Goal: Information Seeking & Learning: Check status

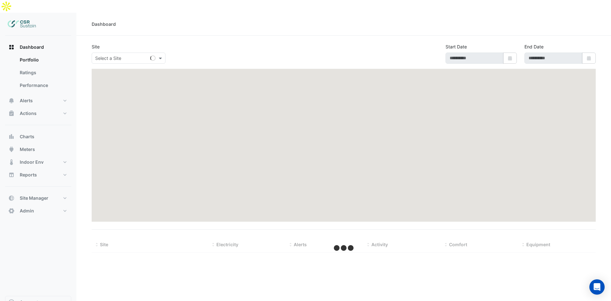
type input "**********"
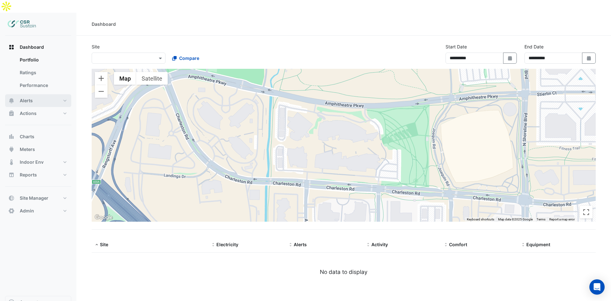
click at [40, 94] on button "Alerts" at bounding box center [38, 100] width 66 height 13
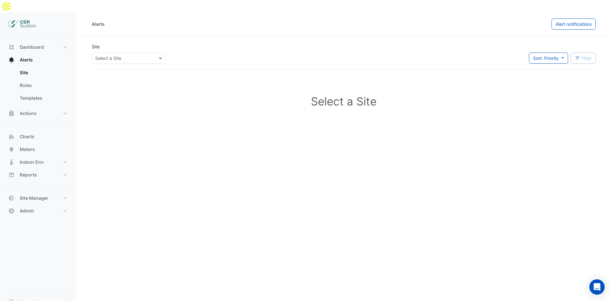
click at [112, 55] on input "text" at bounding box center [122, 58] width 54 height 7
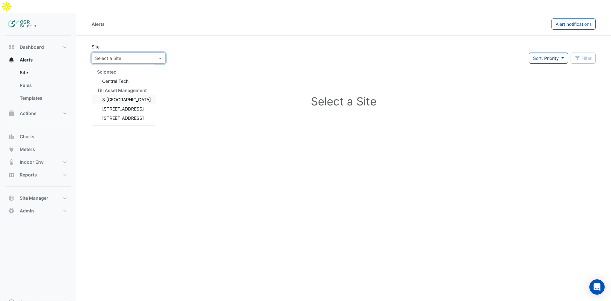
click at [111, 97] on span "3 [GEOGRAPHIC_DATA]" at bounding box center [126, 99] width 49 height 5
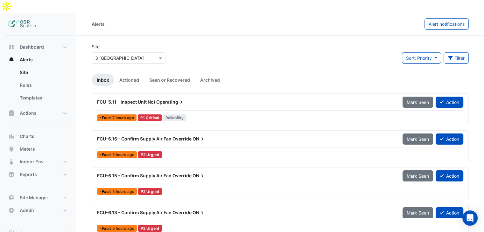
click at [76, 128] on section "Site Select a Site × [STREET_ADDRESS] Sort: Priority Priority Updated Filter Ti…" at bounding box center [280, 154] width 408 height 236
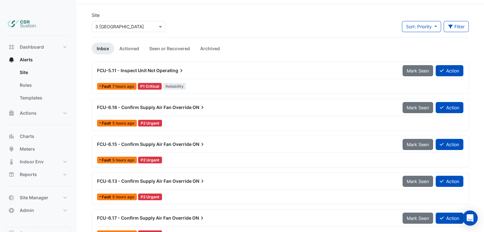
scroll to position [32, 0]
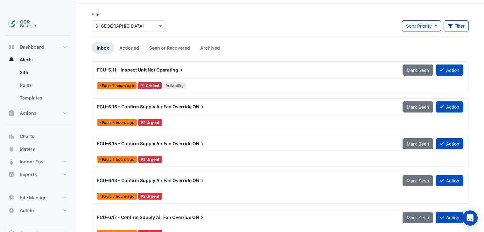
click at [207, 193] on div "FCU-5.11 - Inspect Unit Not Operating Mark Seen Action Fault 7 hours ago P1 Cri…" at bounding box center [280, 153] width 377 height 185
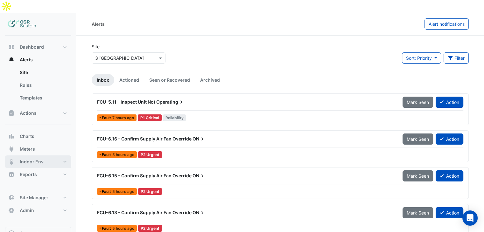
click at [36, 159] on span "Indoor Env" at bounding box center [32, 162] width 24 height 6
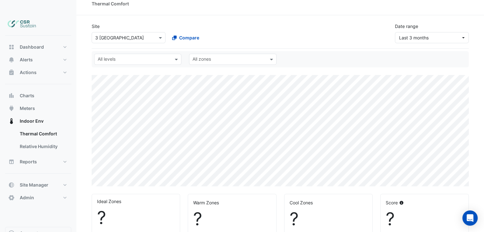
scroll to position [32, 0]
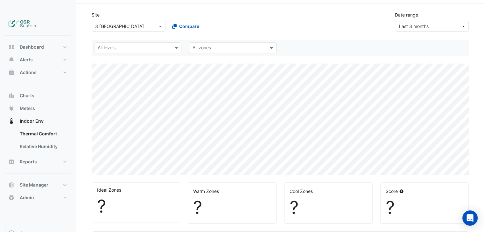
select select "**"
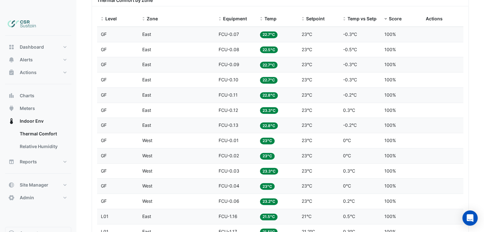
scroll to position [255, 0]
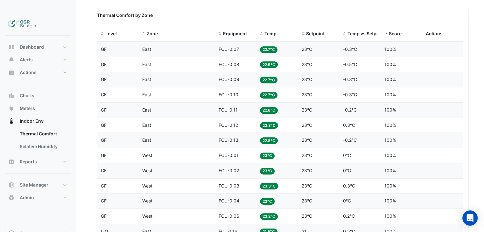
click at [267, 46] on span "22.7°C" at bounding box center [269, 49] width 18 height 7
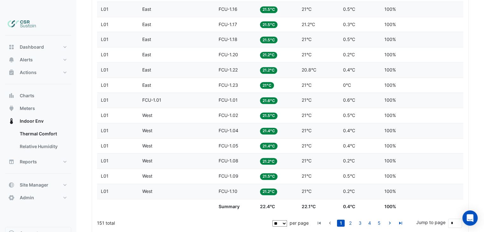
scroll to position [466, 0]
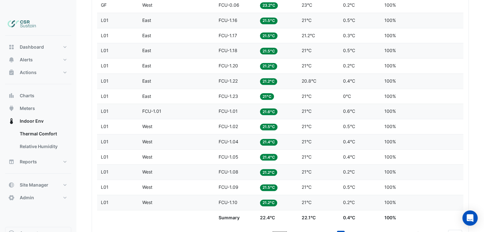
drag, startPoint x: 217, startPoint y: 203, endPoint x: 242, endPoint y: 203, distance: 24.8
click at [242, 211] on datatable-body-cell "Summary" at bounding box center [235, 218] width 41 height 15
click at [276, 215] on div "Temp 22.4°C" at bounding box center [277, 218] width 34 height 7
drag, startPoint x: 275, startPoint y: 203, endPoint x: 249, endPoint y: 203, distance: 26.1
click at [248, 211] on div "Summary Temp 22.4°C Setpoint 22.1°C Temp vs Setpoint 0.4°C Score 100%" at bounding box center [280, 218] width 367 height 15
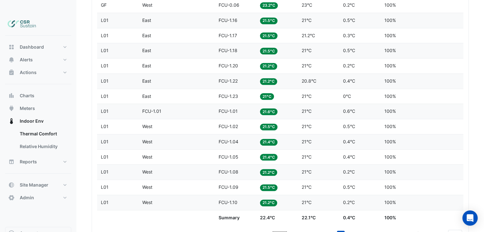
click at [256, 211] on datatable-body-cell "Summary" at bounding box center [235, 218] width 41 height 15
drag, startPoint x: 260, startPoint y: 202, endPoint x: 277, endPoint y: 204, distance: 17.0
click at [277, 211] on datatable-body-cell "Temp 22.4°C" at bounding box center [276, 218] width 41 height 15
drag, startPoint x: 221, startPoint y: 49, endPoint x: 196, endPoint y: 61, distance: 27.5
click at [203, 59] on datatable-scroller "Level GF Zone East Equipment FCU-0.07 Temp 22.7°C Setpoint 23°C Temp vs Setpoin…" at bounding box center [191, 28] width 188 height 396
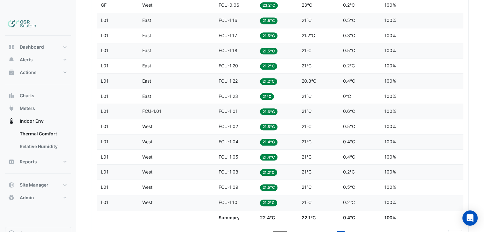
click at [169, 62] on div "Zone East" at bounding box center [176, 65] width 69 height 7
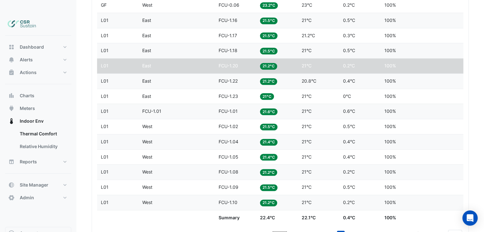
click at [240, 62] on div "Equipment FCU-1.20" at bounding box center [236, 65] width 34 height 7
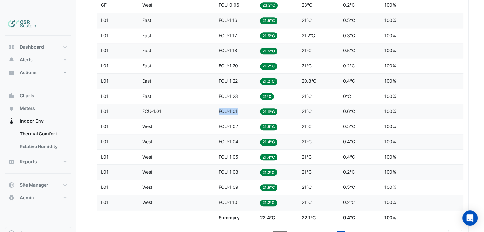
drag, startPoint x: 238, startPoint y: 99, endPoint x: 217, endPoint y: 98, distance: 21.0
click at [217, 104] on datatable-body-cell "Equipment FCU-1.01" at bounding box center [235, 111] width 41 height 15
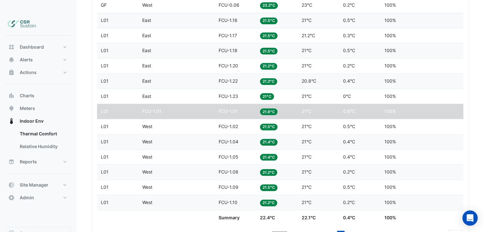
click at [466, 96] on div "Level Zone Equipment Temp Setpoint Temp vs Setpoint Score Actions Level GF Zone…" at bounding box center [280, 29] width 377 height 438
click at [380, 231] on link "5" at bounding box center [379, 234] width 8 height 7
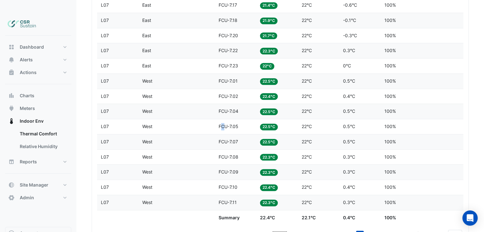
click at [222, 123] on div "Equipment FCU-7.05" at bounding box center [236, 126] width 34 height 7
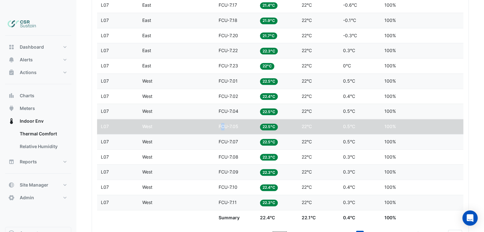
click at [224, 124] on span "FCU-7.05" at bounding box center [229, 126] width 20 height 5
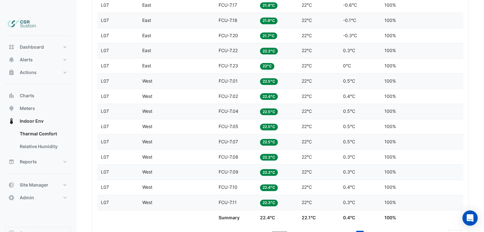
click at [249, 123] on div "Equipment FCU-7.05" at bounding box center [236, 126] width 34 height 7
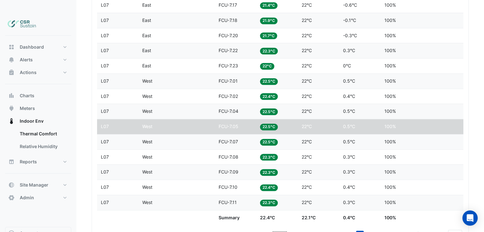
click at [108, 124] on span "L07" at bounding box center [105, 126] width 8 height 5
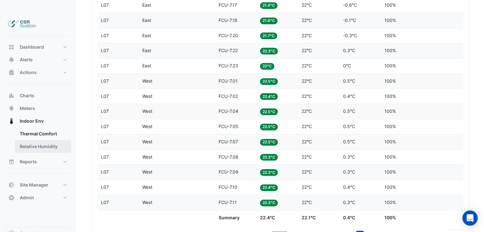
click at [47, 140] on link "Relative Humidity" at bounding box center [43, 146] width 57 height 13
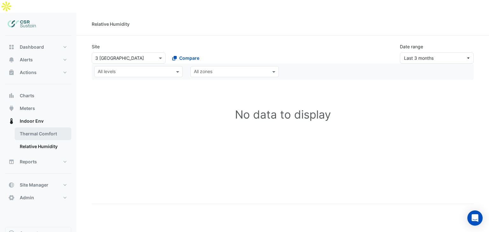
click at [59, 128] on link "Thermal Comfort" at bounding box center [43, 134] width 57 height 13
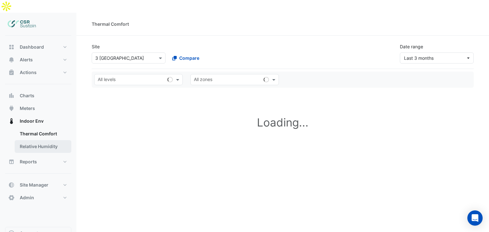
click at [53, 140] on link "Relative Humidity" at bounding box center [43, 146] width 57 height 13
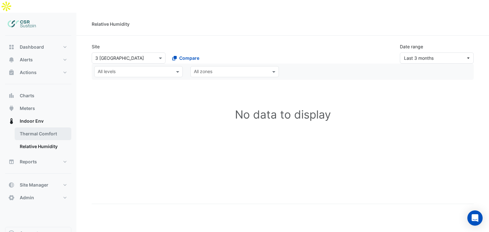
click at [39, 128] on link "Thermal Comfort" at bounding box center [43, 134] width 57 height 13
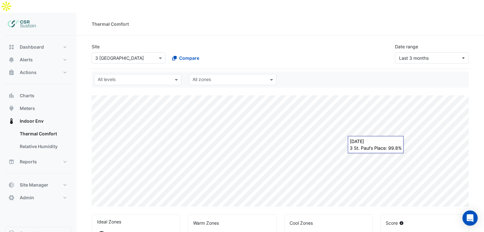
select select "**"
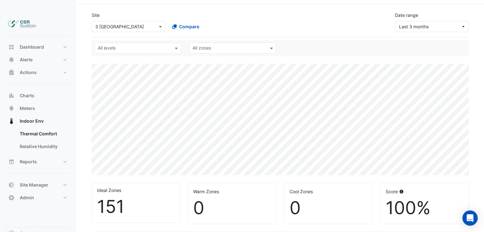
scroll to position [32, 0]
drag, startPoint x: 422, startPoint y: 190, endPoint x: 433, endPoint y: 195, distance: 12.2
click at [436, 197] on div "100%" at bounding box center [425, 207] width 78 height 21
click at [433, 197] on div "100%" at bounding box center [425, 207] width 78 height 21
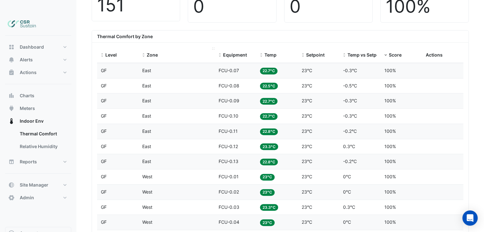
scroll to position [232, 0]
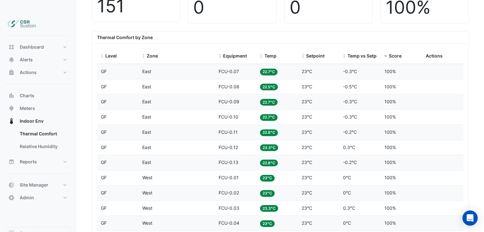
click at [159, 68] on div "Zone East" at bounding box center [176, 71] width 69 height 7
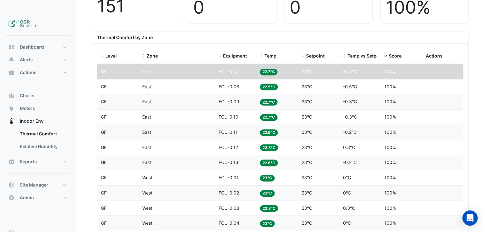
click at [164, 68] on div "Zone East" at bounding box center [176, 71] width 69 height 7
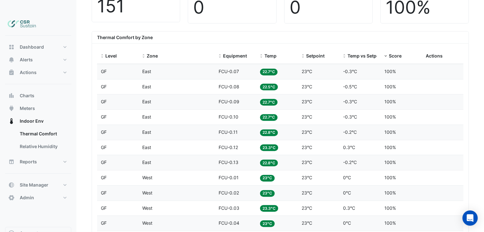
click at [151, 69] on span "East" at bounding box center [146, 71] width 9 height 5
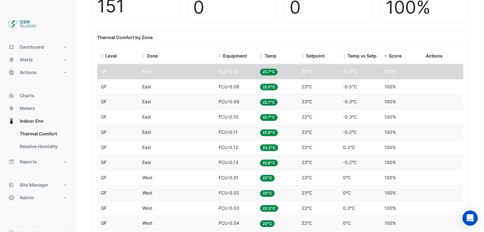
click at [157, 64] on datatable-body-cell "Zone East" at bounding box center [177, 71] width 76 height 15
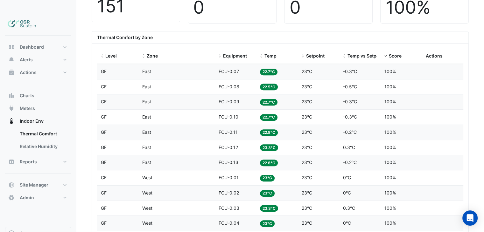
click at [155, 68] on div "Zone East" at bounding box center [176, 71] width 69 height 7
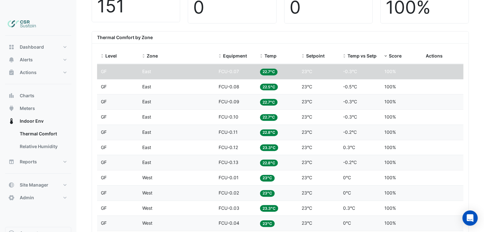
click at [155, 68] on div "Zone East" at bounding box center [176, 71] width 69 height 7
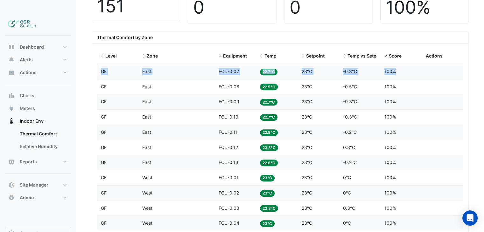
drag, startPoint x: 97, startPoint y: 55, endPoint x: 401, endPoint y: 64, distance: 303.9
click at [399, 80] on datatable-body-cell "Score 100%" at bounding box center [401, 87] width 41 height 15
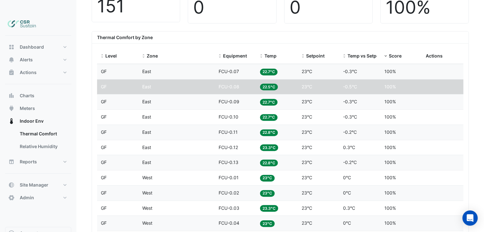
click at [397, 83] on div "Score 100%" at bounding box center [402, 86] width 34 height 7
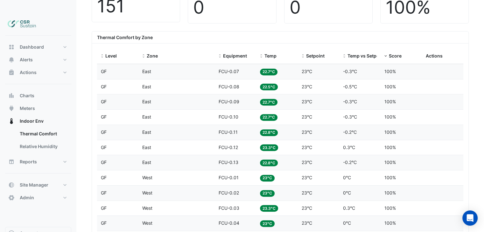
drag, startPoint x: 343, startPoint y: 75, endPoint x: 362, endPoint y: 75, distance: 18.8
click at [362, 80] on div "Level GF Zone East Equipment FCU-0.08 Temp 22.5°C Setpoint 23°C Temp vs Setpoin…" at bounding box center [280, 87] width 367 height 15
click at [361, 83] on div "Temp vs Setpoint -0.5°C" at bounding box center [360, 86] width 34 height 7
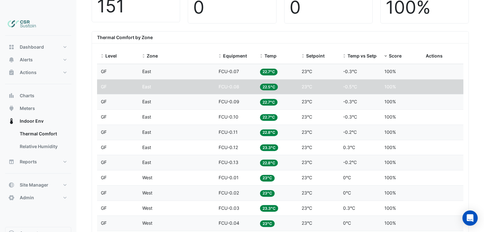
drag, startPoint x: 357, startPoint y: 88, endPoint x: 330, endPoint y: 89, distance: 27.1
click at [330, 95] on div "Level GF Zone East Equipment FCU-0.09 Temp 22.7°C Setpoint 23°C Temp vs Setpoin…" at bounding box center [280, 102] width 367 height 15
click at [335, 98] on div "Setpoint 23°C" at bounding box center [319, 101] width 34 height 7
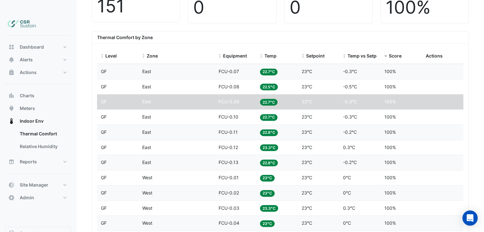
click at [354, 114] on span "-0.3°C" at bounding box center [350, 116] width 14 height 5
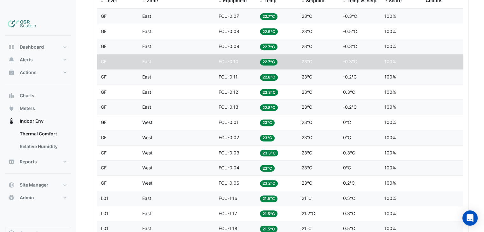
scroll to position [252, 0]
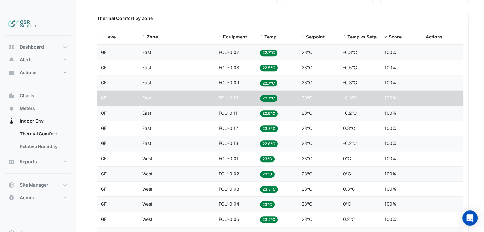
click at [326, 136] on datatable-body-cell "Setpoint 23°C" at bounding box center [318, 143] width 41 height 15
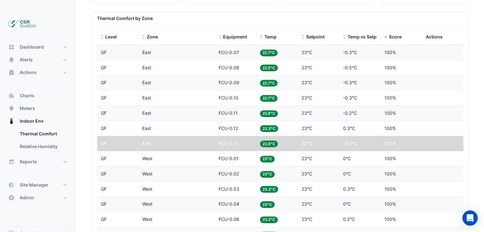
click at [337, 136] on datatable-body-cell "Setpoint 23°C" at bounding box center [318, 143] width 41 height 15
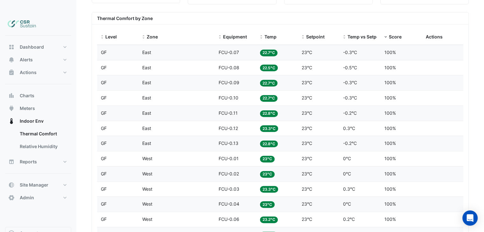
click at [292, 140] on div "Temp 22.8°C" at bounding box center [277, 143] width 34 height 7
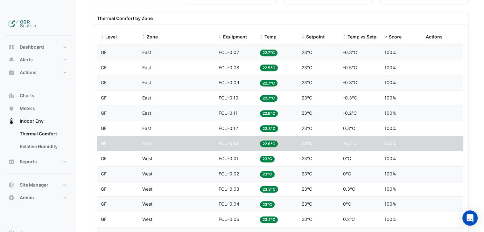
click at [290, 125] on div "Temp 23.3°C" at bounding box center [277, 128] width 34 height 7
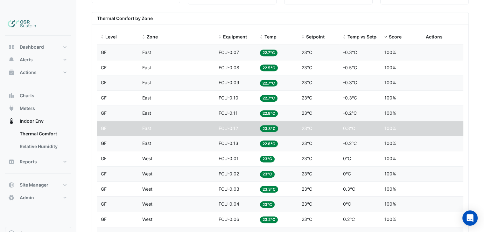
drag, startPoint x: 269, startPoint y: 114, endPoint x: 265, endPoint y: 116, distance: 4.6
click at [263, 125] on span "23.3°C" at bounding box center [269, 128] width 18 height 7
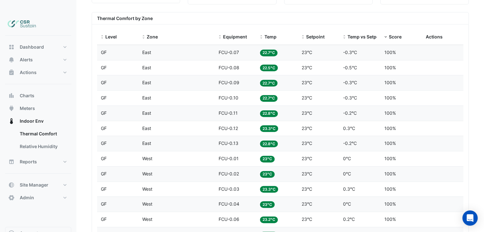
click at [266, 125] on span "23.3°C" at bounding box center [269, 128] width 18 height 7
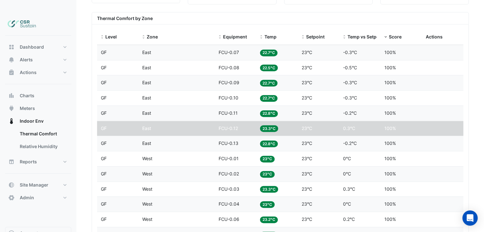
drag, startPoint x: 269, startPoint y: 70, endPoint x: 263, endPoint y: 70, distance: 5.7
click at [263, 80] on span "22.7°C" at bounding box center [269, 83] width 18 height 7
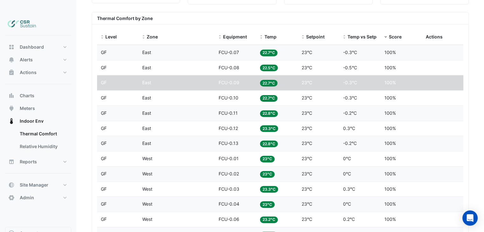
click at [265, 80] on span "22.7°C" at bounding box center [269, 83] width 18 height 7
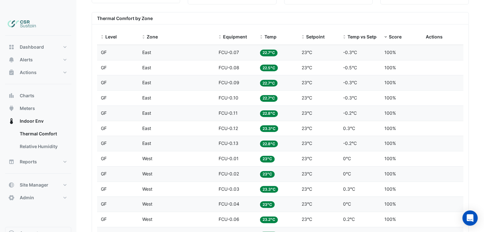
click at [267, 50] on span "22.7°C" at bounding box center [269, 53] width 18 height 7
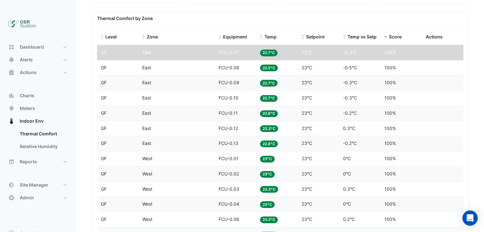
click at [271, 65] on span "22.5°C" at bounding box center [269, 68] width 18 height 7
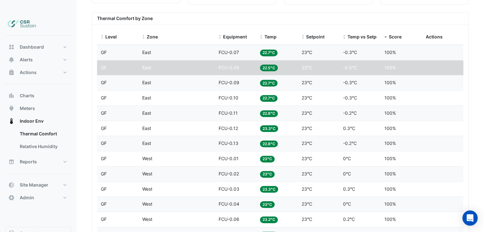
click at [159, 75] on datatable-body-cell "Zone East" at bounding box center [177, 82] width 76 height 15
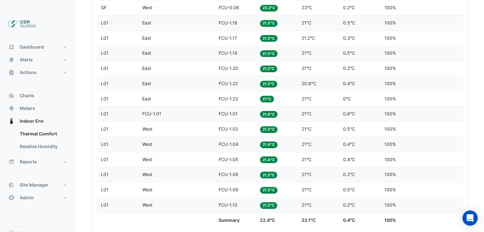
scroll to position [522, 0]
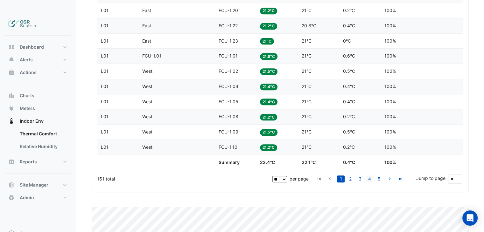
click at [373, 176] on link "4" at bounding box center [370, 179] width 8 height 7
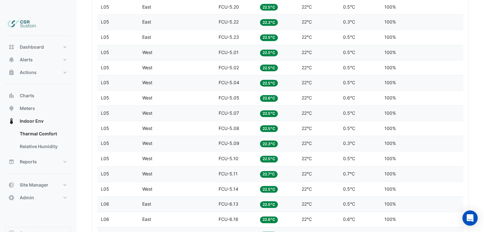
scroll to position [362, 0]
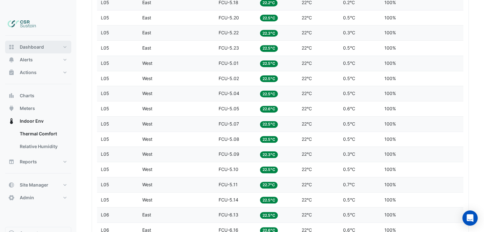
click at [31, 44] on span "Dashboard" at bounding box center [32, 47] width 24 height 6
select select "**"
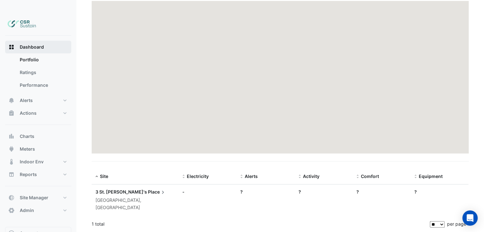
scroll to position [48, 0]
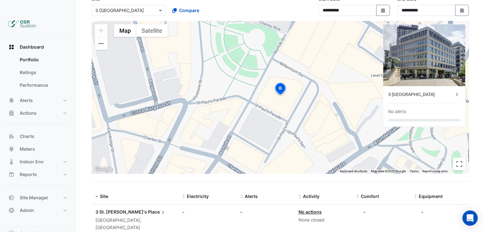
click at [419, 86] on div "3 [GEOGRAPHIC_DATA] No alerts" at bounding box center [424, 106] width 82 height 40
click at [419, 91] on div "3 [GEOGRAPHIC_DATA]" at bounding box center [422, 94] width 66 height 7
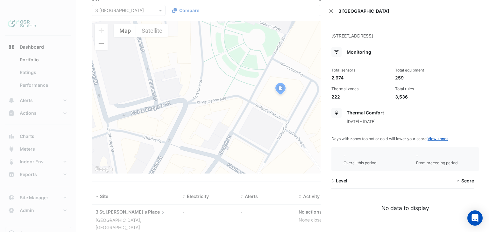
click at [246, 111] on ngb-offcanvas-backdrop at bounding box center [244, 116] width 489 height 232
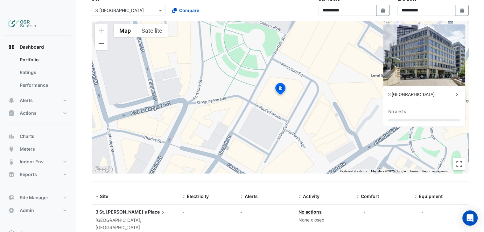
click at [417, 91] on div "3 [GEOGRAPHIC_DATA]" at bounding box center [422, 94] width 66 height 7
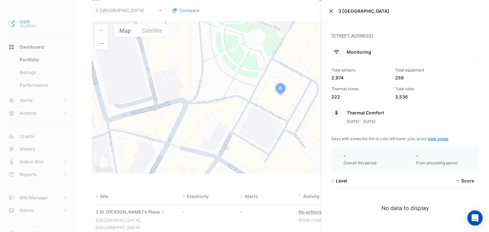
click at [329, 12] on div "3 [GEOGRAPHIC_DATA]" at bounding box center [405, 11] width 168 height 22
click at [335, 11] on div "3 [GEOGRAPHIC_DATA]" at bounding box center [405, 11] width 168 height 22
click at [332, 12] on div "3 [GEOGRAPHIC_DATA]" at bounding box center [405, 11] width 168 height 22
click at [332, 12] on button "Close" at bounding box center [331, 11] width 4 height 4
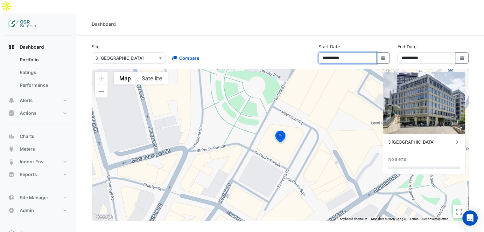
click at [348, 53] on input "**********" at bounding box center [348, 58] width 58 height 11
click at [344, 36] on section "**********" at bounding box center [280, 168] width 408 height 265
drag, startPoint x: 341, startPoint y: 32, endPoint x: 318, endPoint y: 32, distance: 22.3
click at [320, 43] on div "**********" at bounding box center [354, 53] width 71 height 20
click at [319, 43] on label "Start Date" at bounding box center [329, 46] width 21 height 7
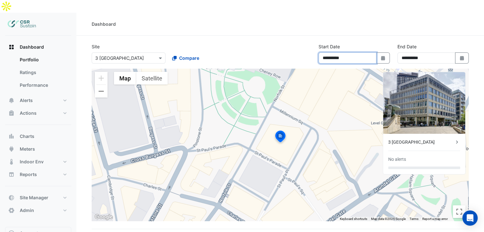
click at [319, 53] on input "**********" at bounding box center [348, 58] width 58 height 11
drag, startPoint x: 323, startPoint y: 36, endPoint x: 347, endPoint y: 36, distance: 24.8
click at [347, 43] on div "**********" at bounding box center [354, 55] width 79 height 25
click at [347, 43] on div "**********" at bounding box center [354, 53] width 71 height 20
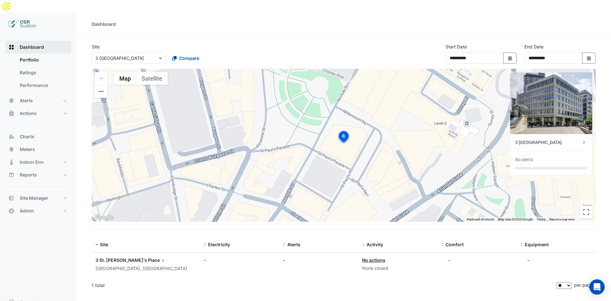
click at [41, 44] on span "Dashboard" at bounding box center [32, 47] width 24 height 6
click at [36, 195] on span "Site Manager" at bounding box center [34, 198] width 29 height 6
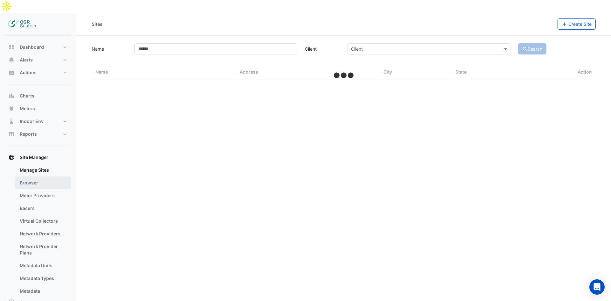
select select "**"
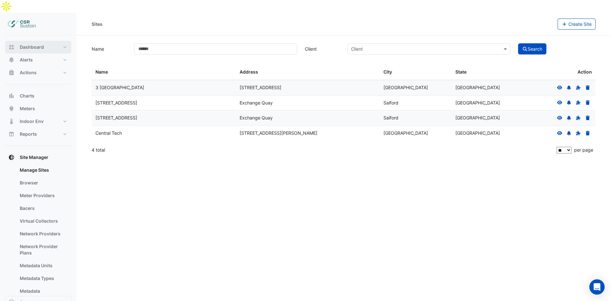
click at [33, 44] on span "Dashboard" at bounding box center [32, 47] width 24 height 6
select select "**"
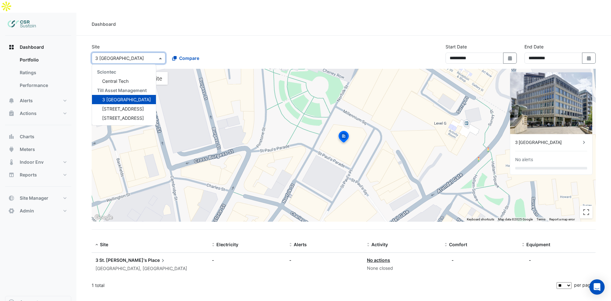
click at [156, 53] on div "Select a Site × [STREET_ADDRESS]" at bounding box center [129, 58] width 74 height 11
click at [230, 18] on div "Dashboard" at bounding box center [343, 24] width 535 height 23
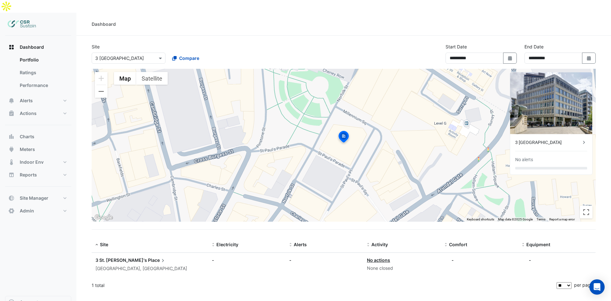
click at [557, 139] on div "3 [GEOGRAPHIC_DATA]" at bounding box center [549, 142] width 66 height 7
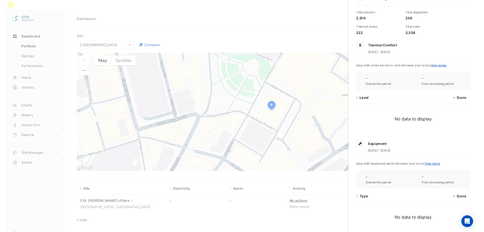
scroll to position [52, 0]
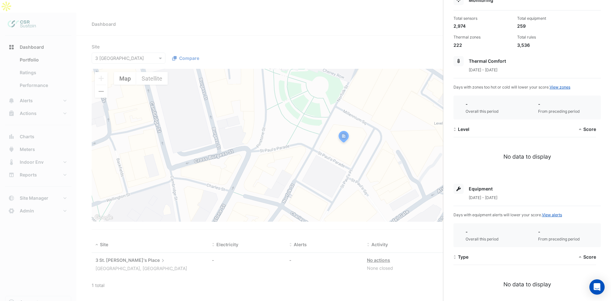
drag, startPoint x: 518, startPoint y: 68, endPoint x: 462, endPoint y: 49, distance: 59.1
click at [459, 51] on app-site-details "[STREET_ADDRESS] Monitoring Total sensors 2,974 Total equipment 259 Thermal zon…" at bounding box center [527, 164] width 147 height 366
click at [463, 47] on div "222" at bounding box center [483, 45] width 59 height 7
click at [384, 35] on ngb-offcanvas-backdrop at bounding box center [305, 150] width 611 height 301
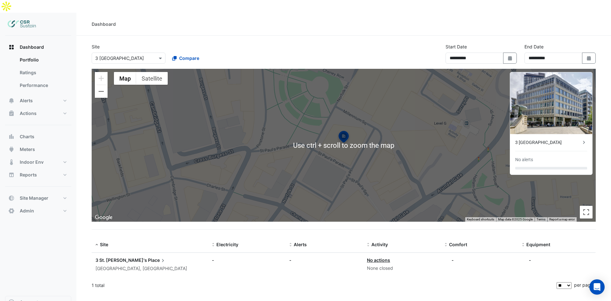
click at [606, 58] on section "**********" at bounding box center [343, 165] width 535 height 258
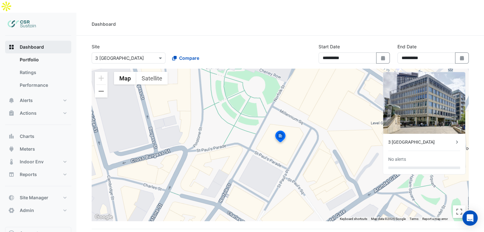
click at [32, 41] on button "Dashboard" at bounding box center [38, 47] width 66 height 13
click at [144, 55] on input "text" at bounding box center [122, 58] width 54 height 7
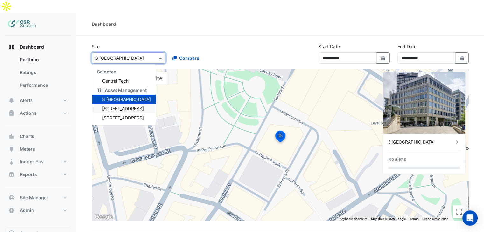
click at [130, 106] on span "[STREET_ADDRESS]" at bounding box center [123, 108] width 42 height 5
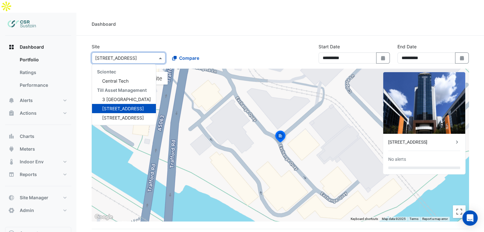
click at [154, 54] on div at bounding box center [128, 57] width 73 height 7
click at [118, 97] on span "3 [GEOGRAPHIC_DATA]" at bounding box center [126, 99] width 49 height 5
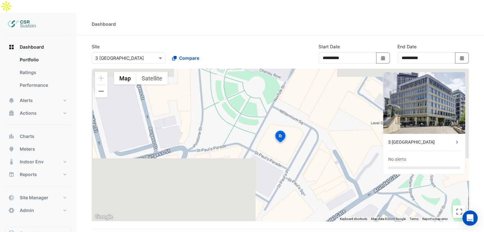
click at [218, 13] on div "Dashboard" at bounding box center [280, 24] width 408 height 23
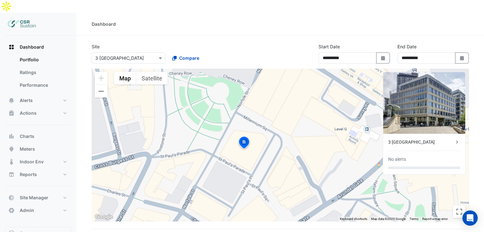
drag, startPoint x: 235, startPoint y: 111, endPoint x: 193, endPoint y: 135, distance: 48.6
click at [191, 135] on div "To activate drag with keyboard, press Alt + Enter. Once in keyboard drag state,…" at bounding box center [280, 145] width 377 height 153
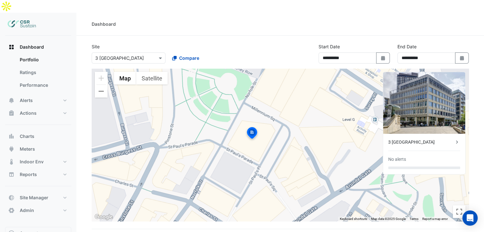
drag, startPoint x: 266, startPoint y: 133, endPoint x: 270, endPoint y: 136, distance: 5.2
click at [270, 136] on div "To activate drag with keyboard, press Alt + Enter. Once in keyboard drag state,…" at bounding box center [280, 145] width 377 height 153
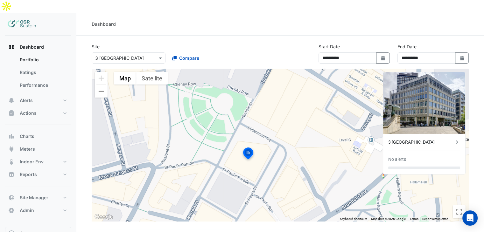
click at [250, 147] on img at bounding box center [248, 154] width 14 height 15
click at [30, 18] on img at bounding box center [22, 24] width 29 height 13
click at [180, 55] on span "Compare" at bounding box center [189, 58] width 20 height 7
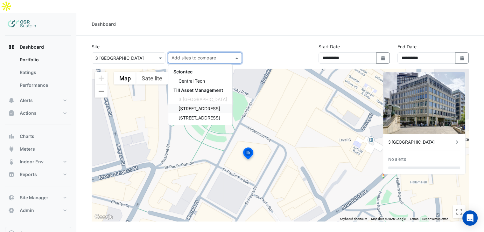
click at [193, 104] on div "[STREET_ADDRESS]" at bounding box center [200, 108] width 64 height 9
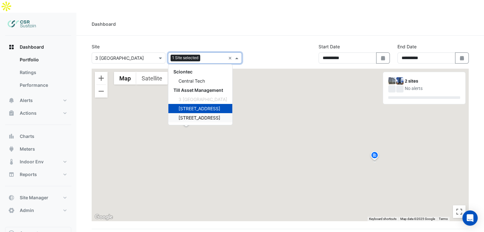
click at [195, 115] on span "[STREET_ADDRESS]" at bounding box center [200, 117] width 42 height 5
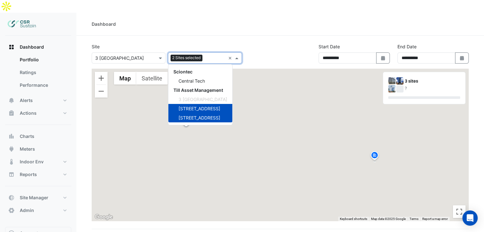
click at [268, 36] on section "**********" at bounding box center [280, 207] width 408 height 342
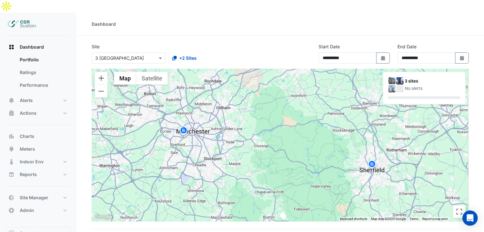
drag, startPoint x: 199, startPoint y: 121, endPoint x: 186, endPoint y: 116, distance: 14.3
click at [186, 116] on div "To activate drag with keyboard, press Alt + Enter. Once in keyboard drag state,…" at bounding box center [280, 145] width 377 height 153
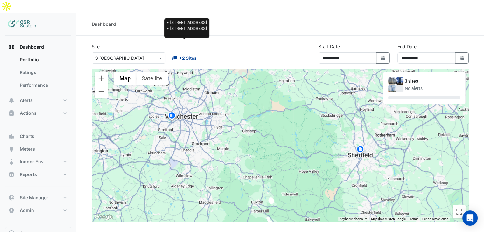
click at [183, 55] on span "+2 Sites" at bounding box center [188, 58] width 18 height 7
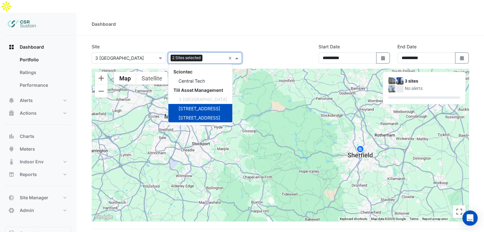
click at [202, 106] on span "[STREET_ADDRESS]" at bounding box center [200, 108] width 42 height 5
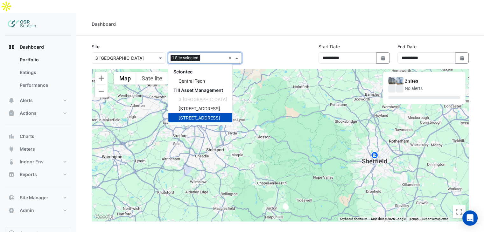
click at [196, 115] on span "[STREET_ADDRESS]" at bounding box center [200, 117] width 42 height 5
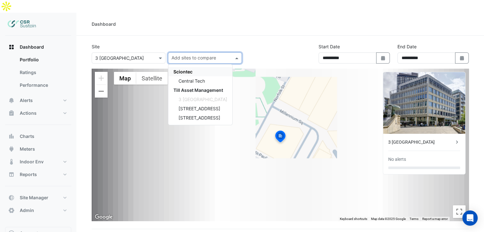
click at [141, 20] on div "Dashboard" at bounding box center [280, 24] width 408 height 23
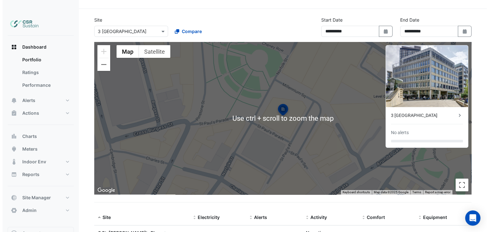
scroll to position [32, 0]
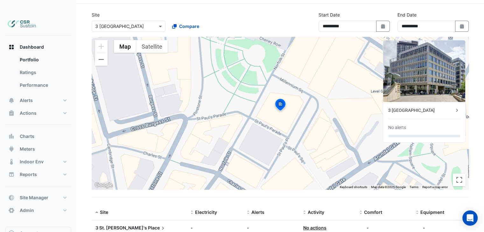
click at [424, 107] on div "3 [GEOGRAPHIC_DATA]" at bounding box center [422, 110] width 66 height 7
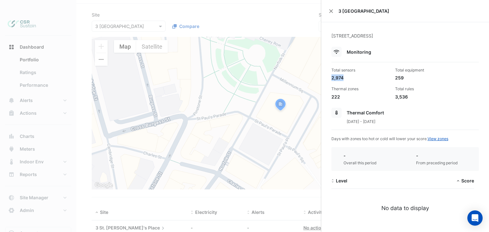
drag, startPoint x: 351, startPoint y: 78, endPoint x: 331, endPoint y: 79, distance: 19.8
click at [331, 78] on div "Total sensors 2,974" at bounding box center [361, 75] width 64 height 14
drag, startPoint x: 403, startPoint y: 79, endPoint x: 390, endPoint y: 81, distance: 13.1
click at [393, 81] on div "Total equipment 259" at bounding box center [425, 75] width 64 height 14
click at [395, 78] on div "259" at bounding box center [424, 78] width 59 height 7
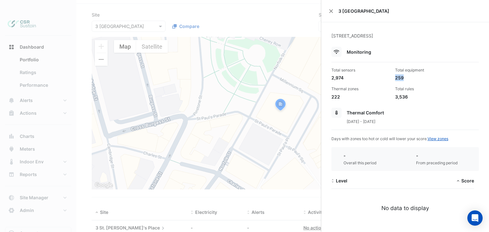
drag, startPoint x: 393, startPoint y: 78, endPoint x: 403, endPoint y: 77, distance: 9.6
click at [403, 77] on div "259" at bounding box center [424, 78] width 59 height 7
click at [402, 79] on div "259" at bounding box center [424, 78] width 59 height 7
drag, startPoint x: 401, startPoint y: 77, endPoint x: 394, endPoint y: 77, distance: 7.6
click at [395, 77] on div "259" at bounding box center [424, 78] width 59 height 7
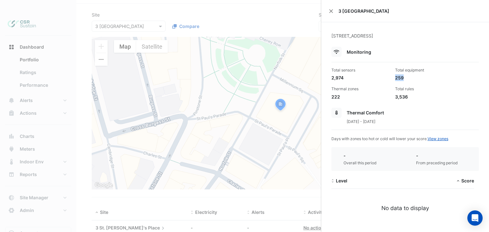
click at [395, 77] on div "259" at bounding box center [424, 78] width 59 height 7
drag, startPoint x: 394, startPoint y: 77, endPoint x: 402, endPoint y: 78, distance: 8.0
click at [402, 77] on div "259" at bounding box center [424, 78] width 59 height 7
click at [402, 78] on div "259" at bounding box center [424, 78] width 59 height 7
click at [414, 123] on div "[DATE] - [DATE]" at bounding box center [405, 121] width 147 height 7
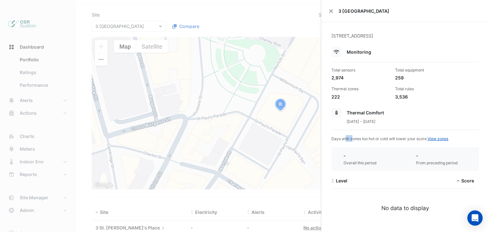
drag, startPoint x: 331, startPoint y: 138, endPoint x: 339, endPoint y: 140, distance: 8.6
click at [339, 140] on div "[STREET_ADDRESS] Monitoring Total sensors 2,974 Total equipment 259 Thermal zon…" at bounding box center [405, 219] width 168 height 394
drag, startPoint x: 341, startPoint y: 138, endPoint x: 345, endPoint y: 137, distance: 3.9
click at [345, 137] on span "Days with zones too hot or cold will lower your score. View zones" at bounding box center [390, 139] width 117 height 5
click at [346, 138] on span "Days with zones too hot or cold will lower your score. View zones" at bounding box center [390, 139] width 117 height 5
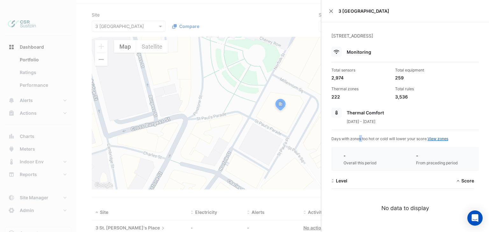
drag, startPoint x: 349, startPoint y: 139, endPoint x: 346, endPoint y: 140, distance: 3.3
click at [346, 140] on span "Days with zones too hot or cold will lower your score. View zones" at bounding box center [390, 139] width 117 height 5
drag, startPoint x: 400, startPoint y: 78, endPoint x: 394, endPoint y: 78, distance: 6.1
click at [395, 78] on div "259" at bounding box center [424, 78] width 59 height 7
click at [395, 77] on div "259" at bounding box center [424, 78] width 59 height 7
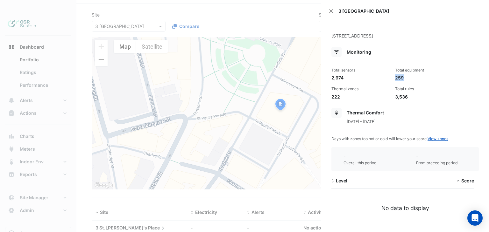
drag, startPoint x: 393, startPoint y: 77, endPoint x: 401, endPoint y: 77, distance: 8.3
click at [401, 77] on div "259" at bounding box center [424, 78] width 59 height 7
click at [403, 78] on div "259" at bounding box center [424, 78] width 59 height 7
drag, startPoint x: 341, startPoint y: 96, endPoint x: 332, endPoint y: 96, distance: 9.6
click at [332, 96] on div "222" at bounding box center [361, 97] width 59 height 7
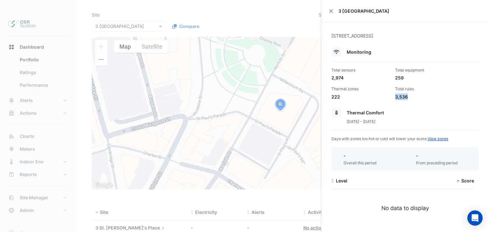
drag, startPoint x: 409, startPoint y: 96, endPoint x: 391, endPoint y: 96, distance: 17.5
click at [393, 96] on div "Total rules 3,536" at bounding box center [425, 93] width 64 height 14
click at [407, 96] on div "3,536" at bounding box center [424, 97] width 59 height 7
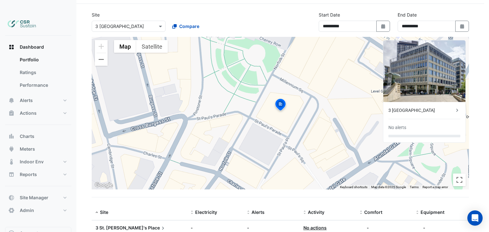
click at [68, 88] on ngb-offcanvas-backdrop at bounding box center [244, 116] width 489 height 232
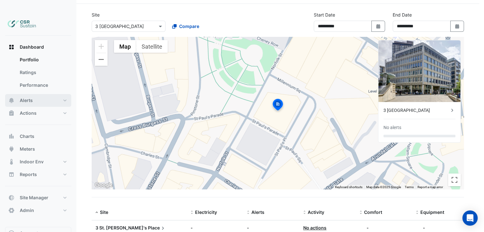
click at [50, 94] on button "Alerts" at bounding box center [38, 100] width 66 height 13
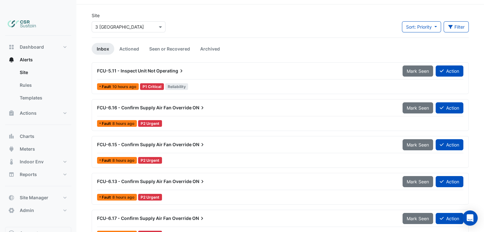
scroll to position [32, 0]
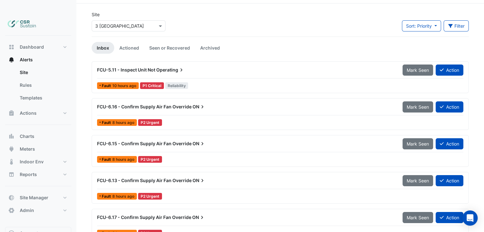
click at [165, 67] on span "Operating" at bounding box center [170, 70] width 28 height 6
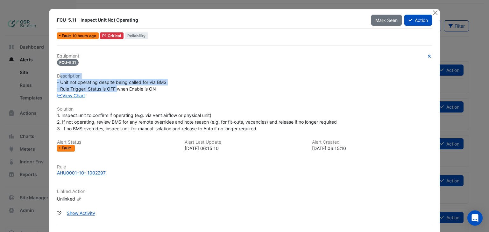
drag, startPoint x: 59, startPoint y: 78, endPoint x: 115, endPoint y: 91, distance: 57.9
click at [115, 91] on div "Equipment FCU-5.11 Description - Unit not operating despite being called for vi…" at bounding box center [244, 130] width 375 height 154
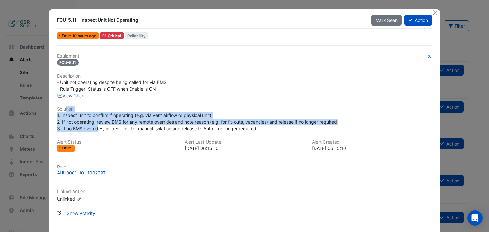
drag, startPoint x: 64, startPoint y: 110, endPoint x: 95, endPoint y: 162, distance: 60.2
click at [96, 128] on div "Equipment FCU-5.11 Description - Unit not operating despite being called for vi…" at bounding box center [244, 130] width 375 height 154
click at [76, 93] on link "View Chart" at bounding box center [71, 95] width 28 height 5
click at [435, 13] on button "Close" at bounding box center [435, 12] width 7 height 7
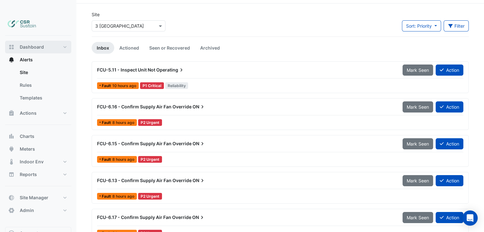
drag, startPoint x: 52, startPoint y: 34, endPoint x: 120, endPoint y: 25, distance: 68.1
click at [52, 41] on button "Dashboard" at bounding box center [38, 47] width 66 height 13
select select "**"
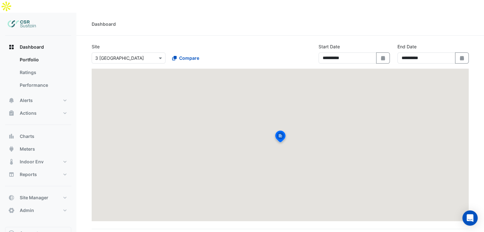
click at [117, 55] on input "text" at bounding box center [122, 58] width 54 height 7
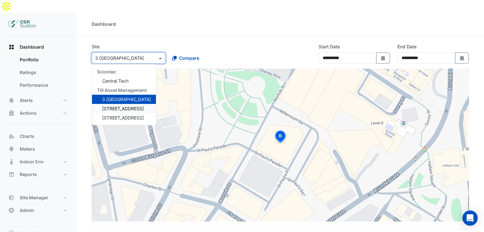
click at [121, 106] on span "[STREET_ADDRESS]" at bounding box center [123, 108] width 42 height 5
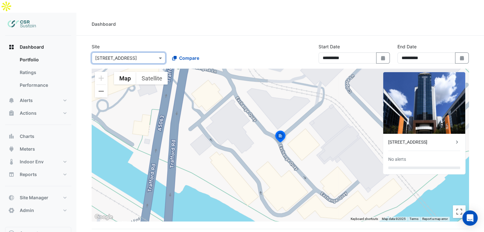
click at [422, 139] on div "[STREET_ADDRESS]" at bounding box center [422, 142] width 66 height 7
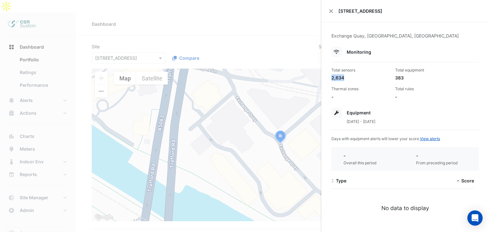
drag, startPoint x: 345, startPoint y: 78, endPoint x: 329, endPoint y: 78, distance: 16.2
click at [329, 78] on div "Total sensors 2,634" at bounding box center [361, 75] width 64 height 14
click at [345, 78] on div "2,634" at bounding box center [361, 78] width 59 height 7
drag, startPoint x: 405, startPoint y: 77, endPoint x: 394, endPoint y: 76, distance: 10.9
click at [395, 76] on div "383" at bounding box center [424, 78] width 59 height 7
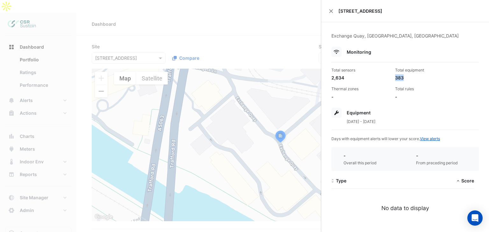
click at [405, 78] on div "383" at bounding box center [424, 78] width 59 height 7
drag, startPoint x: 396, startPoint y: 94, endPoint x: 394, endPoint y: 90, distance: 5.1
click at [394, 90] on div "Total rules -" at bounding box center [425, 93] width 64 height 14
click at [396, 95] on div "-" at bounding box center [424, 97] width 59 height 7
drag, startPoint x: 395, startPoint y: 99, endPoint x: 393, endPoint y: 96, distance: 3.4
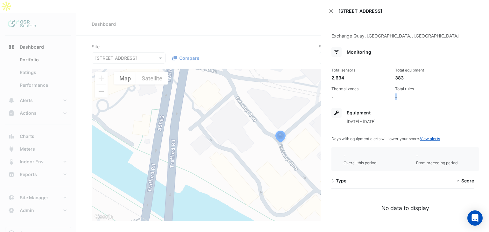
click at [395, 96] on div "-" at bounding box center [424, 97] width 59 height 7
click at [396, 95] on div "-" at bounding box center [424, 97] width 59 height 7
click at [210, 81] on ngb-offcanvas-backdrop at bounding box center [244, 116] width 489 height 232
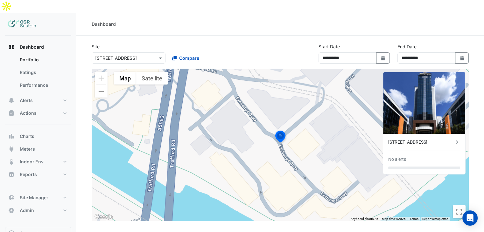
click at [100, 43] on div "Site Select a Site × 5 Exchange Quay Compare" at bounding box center [167, 53] width 158 height 20
